Goal: Transaction & Acquisition: Purchase product/service

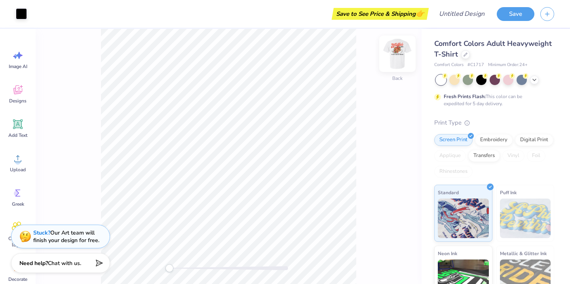
click at [402, 61] on img at bounding box center [398, 54] width 32 height 32
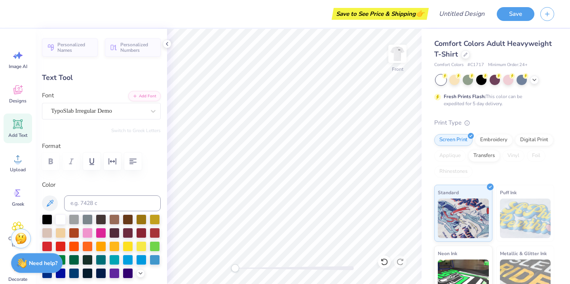
type textarea "K"
type textarea "Epsilon Sigma Rho"
type input "9.08"
type input "0.93"
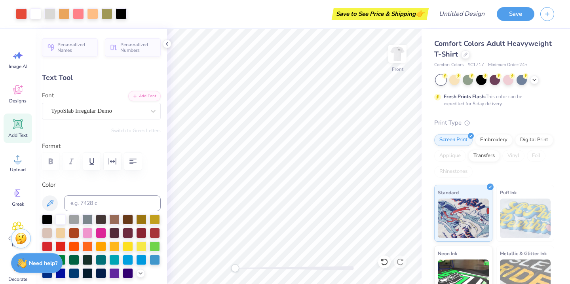
type input "14.07"
type textarea "E"
type textarea "THE RHO DAWGS"
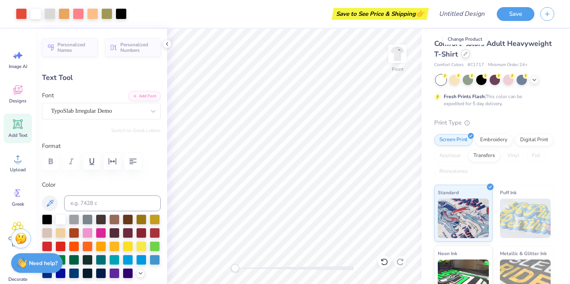
click at [466, 55] on icon at bounding box center [466, 54] width 4 height 4
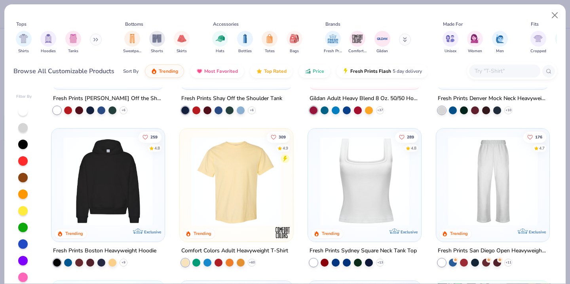
scroll to position [152, 0]
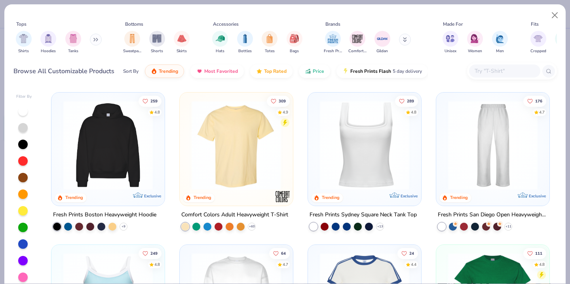
click at [316, 226] on div at bounding box center [314, 227] width 8 height 8
click at [387, 137] on img at bounding box center [364, 145] width 97 height 89
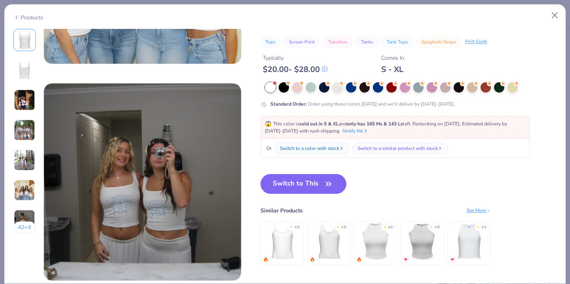
scroll to position [1244, 0]
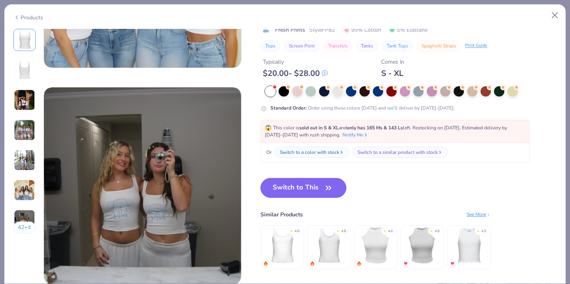
click at [304, 183] on button "Switch to This" at bounding box center [304, 188] width 86 height 20
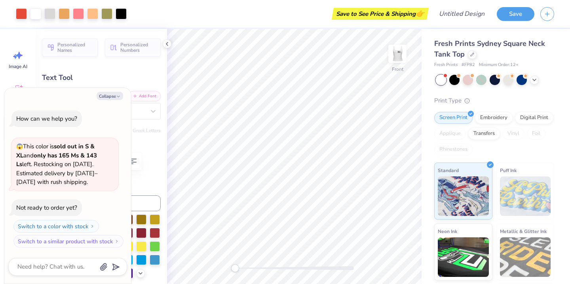
type input "7.00"
type input "3.08"
type input "0.50"
type textarea "x"
type input "-7.5"
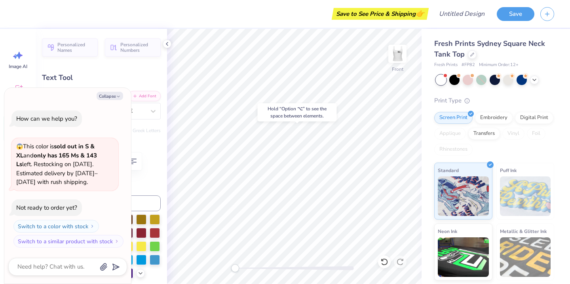
type textarea "x"
type input "0.0"
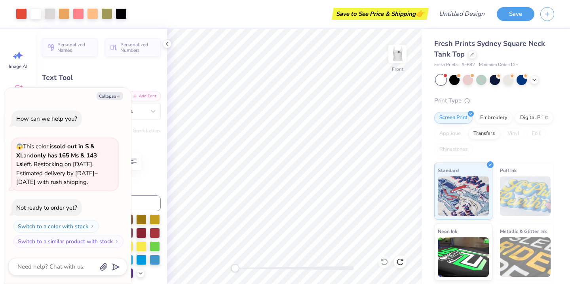
type textarea "x"
type input "-7.5"
type textarea "x"
type input "0.0"
type input "1.67"
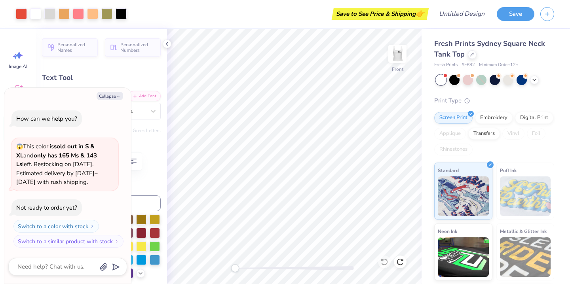
type input "0.58"
type input "2.52"
type textarea "x"
type input "5.16"
type input "0.44"
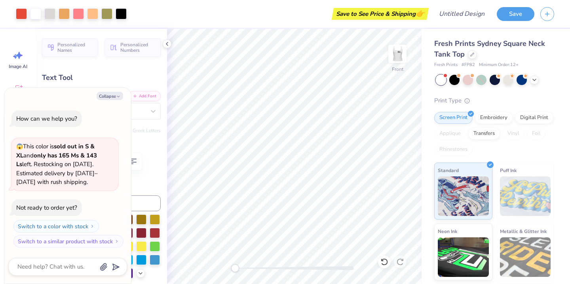
type input "7.01"
click at [473, 57] on div at bounding box center [472, 53] width 9 height 9
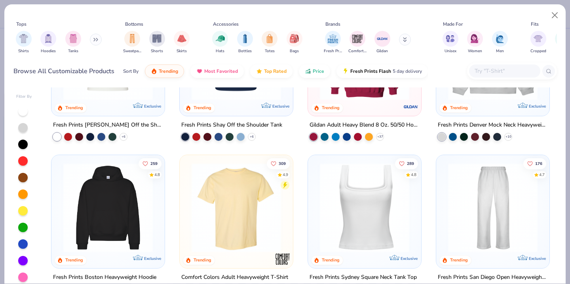
scroll to position [106, 0]
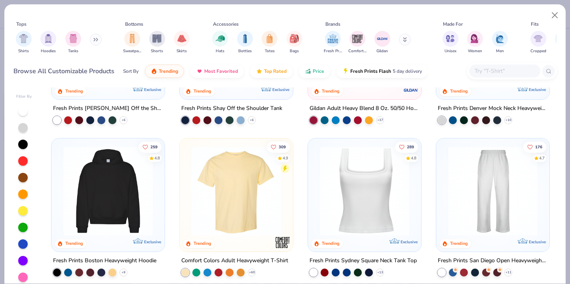
click at [110, 220] on img at bounding box center [107, 191] width 97 height 89
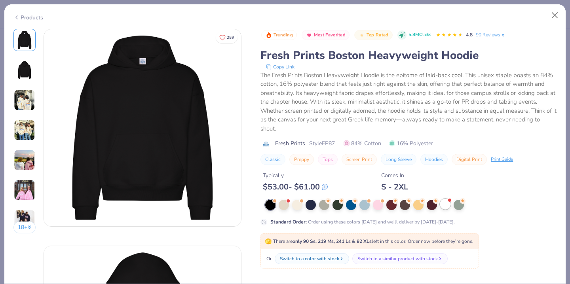
click at [444, 206] on div at bounding box center [445, 204] width 10 height 10
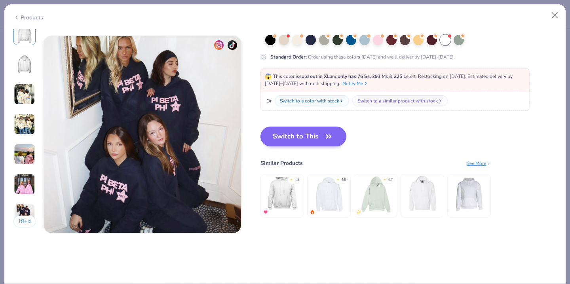
scroll to position [1291, 0]
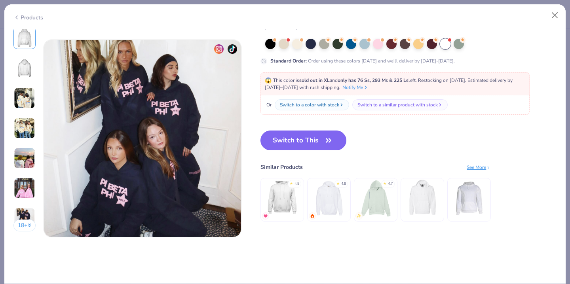
click at [322, 141] on button "Switch to This" at bounding box center [304, 141] width 86 height 20
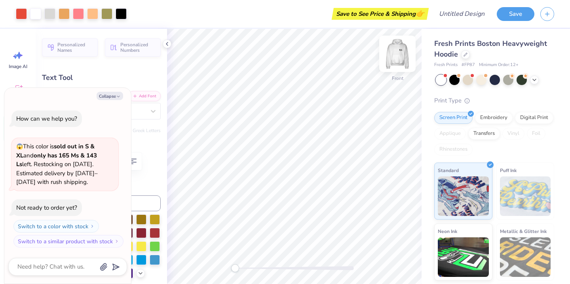
click at [394, 62] on img at bounding box center [398, 54] width 32 height 32
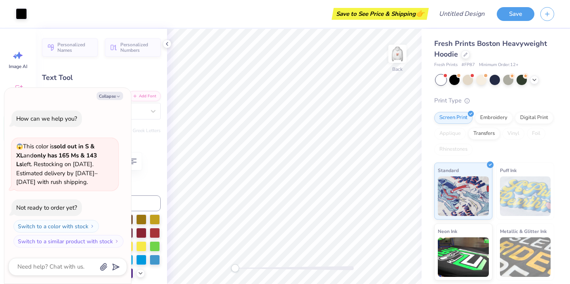
click at [394, 62] on img at bounding box center [398, 54] width 16 height 16
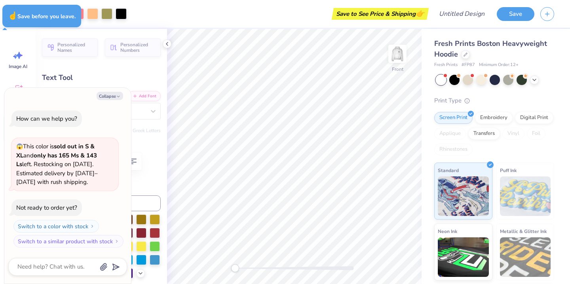
type textarea "x"
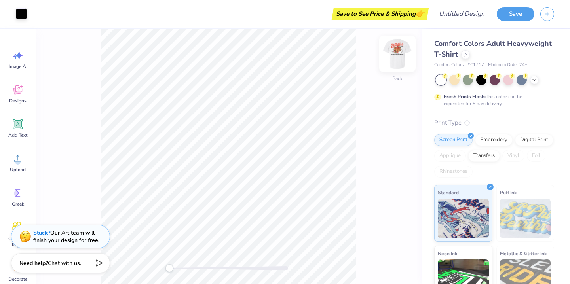
click at [404, 54] on img at bounding box center [398, 54] width 32 height 32
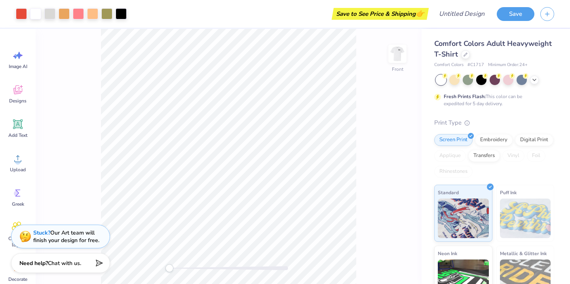
click at [404, 54] on img at bounding box center [398, 54] width 16 height 16
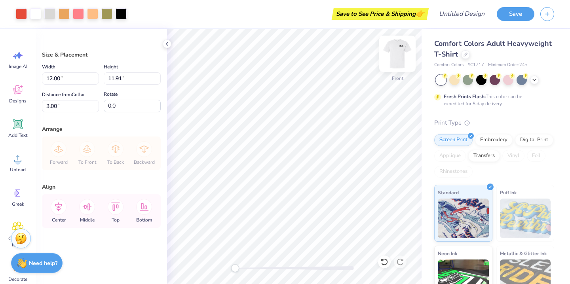
click at [401, 59] on img at bounding box center [398, 54] width 32 height 32
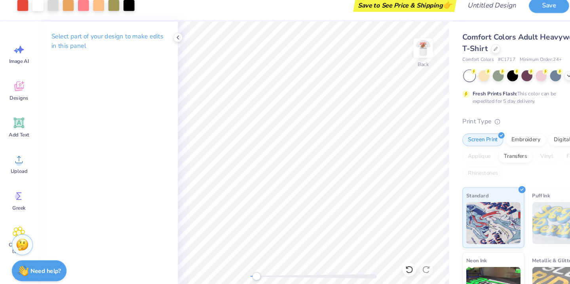
drag, startPoint x: 235, startPoint y: 268, endPoint x: 240, endPoint y: 269, distance: 5.2
click at [240, 269] on div "Accessibility label" at bounding box center [241, 269] width 8 height 8
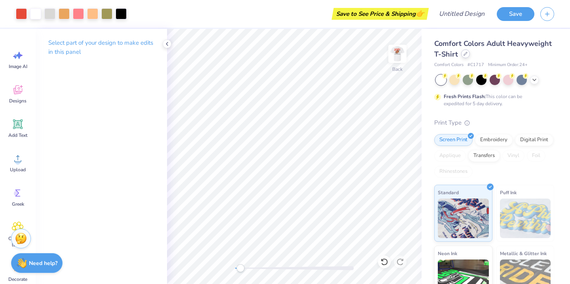
click at [468, 55] on div at bounding box center [465, 53] width 9 height 9
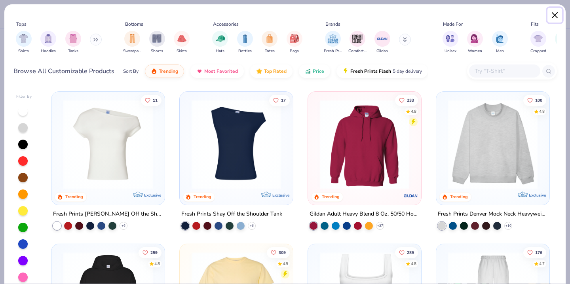
click at [554, 14] on button "Close" at bounding box center [555, 15] width 15 height 15
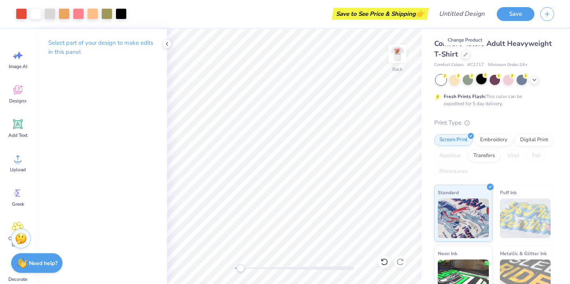
click at [482, 81] on div at bounding box center [481, 79] width 10 height 10
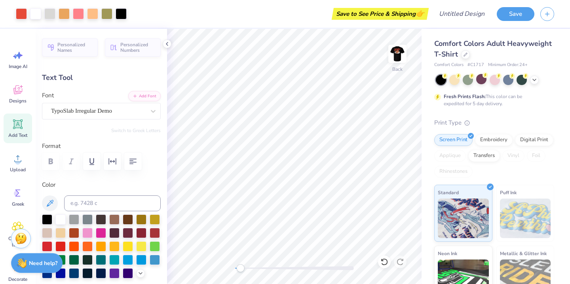
type input "11.35"
type input "0.73"
type input "12.08"
type textarea "KAPPA ORDER"
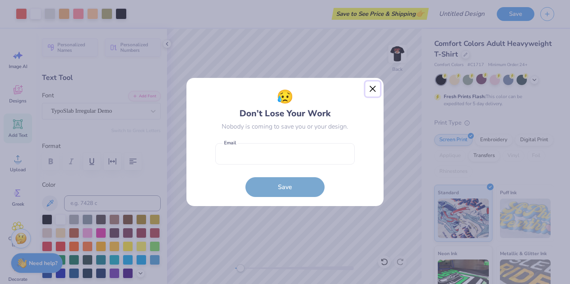
click at [374, 84] on button "Close" at bounding box center [372, 89] width 15 height 15
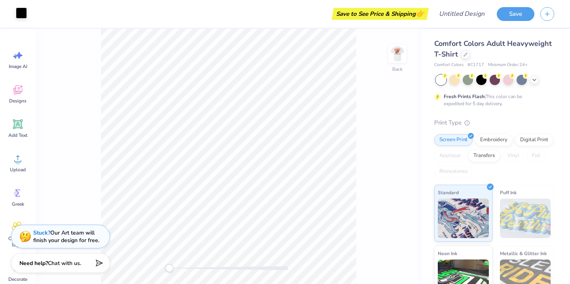
click at [26, 14] on div at bounding box center [21, 13] width 11 height 11
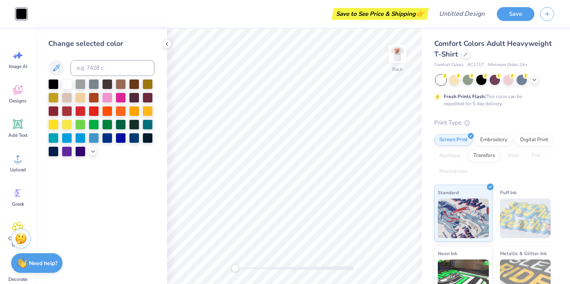
click at [74, 12] on div "Save to See Price & Shipping 👉" at bounding box center [230, 14] width 394 height 28
